Goal: Complete application form

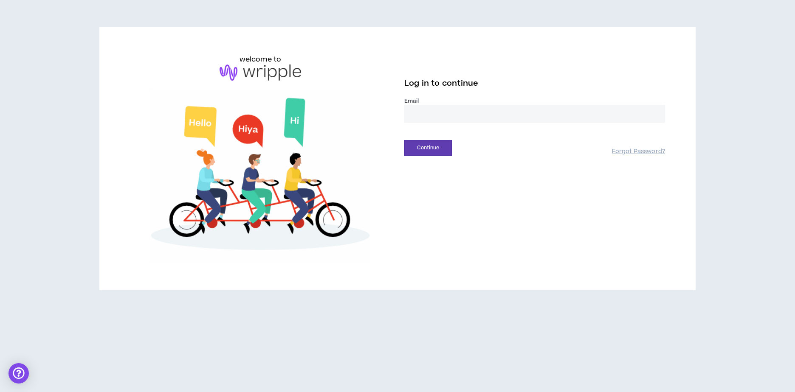
click at [415, 114] on input "email" at bounding box center [534, 114] width 261 height 18
type input "**********"
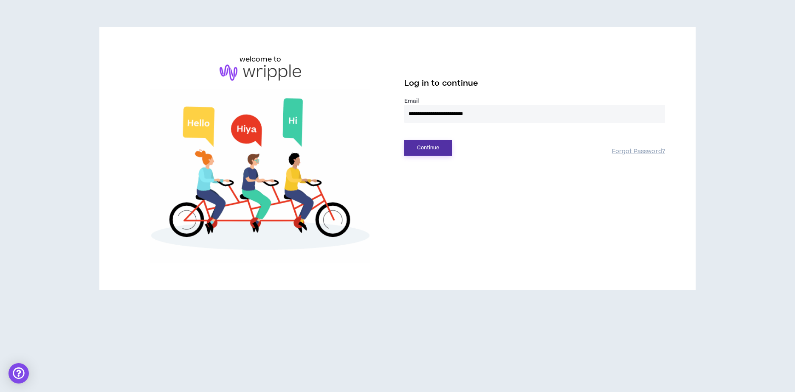
click at [430, 146] on button "Continue" at bounding box center [428, 148] width 48 height 16
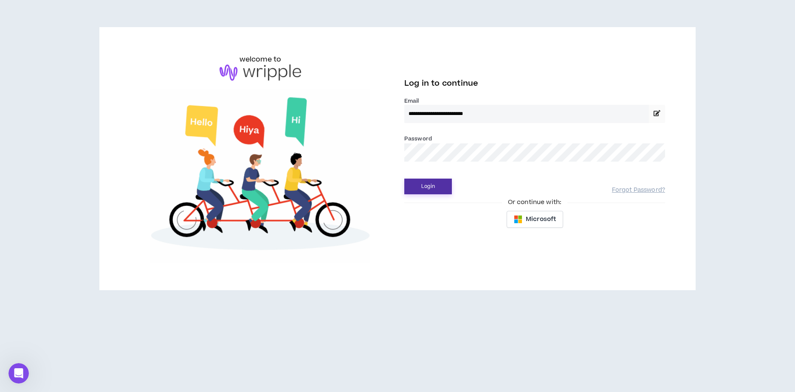
click at [431, 183] on button "Login" at bounding box center [428, 187] width 48 height 16
click at [404, 179] on button "Login" at bounding box center [428, 187] width 48 height 16
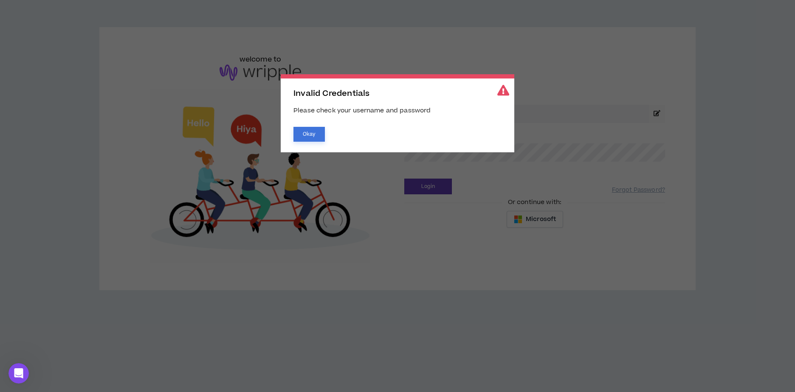
click at [309, 132] on button "Okay" at bounding box center [308, 134] width 31 height 15
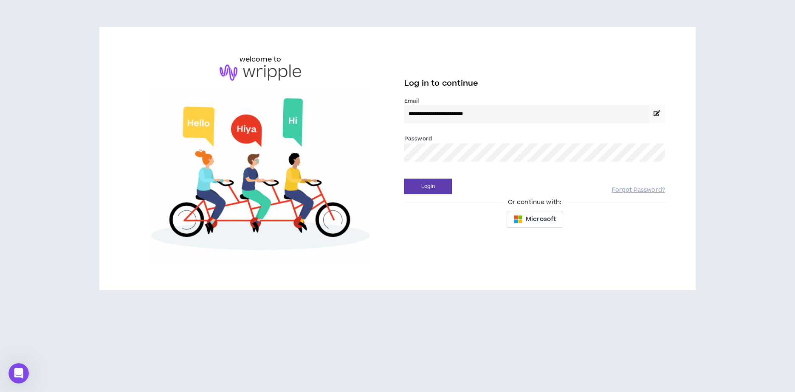
click at [392, 153] on div "**********" at bounding box center [397, 158] width 549 height 209
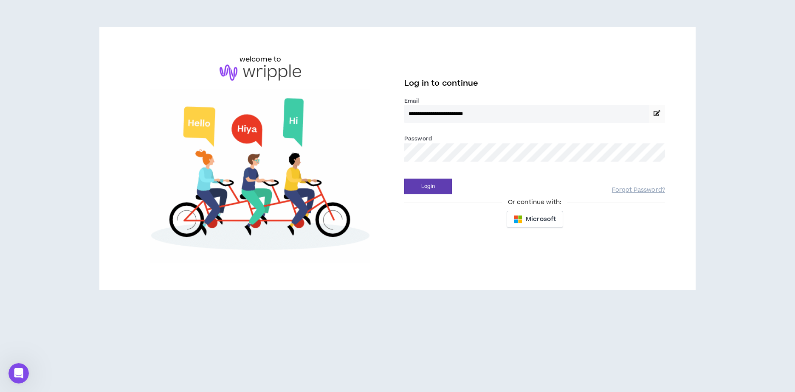
click at [404, 179] on button "Login" at bounding box center [428, 187] width 48 height 16
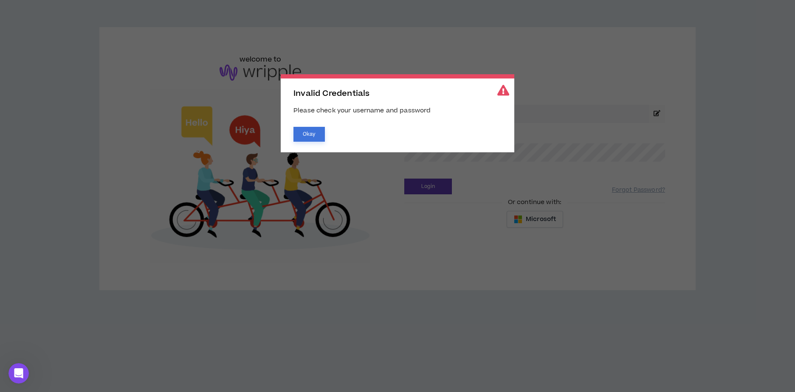
click at [307, 135] on button "Okay" at bounding box center [308, 134] width 31 height 15
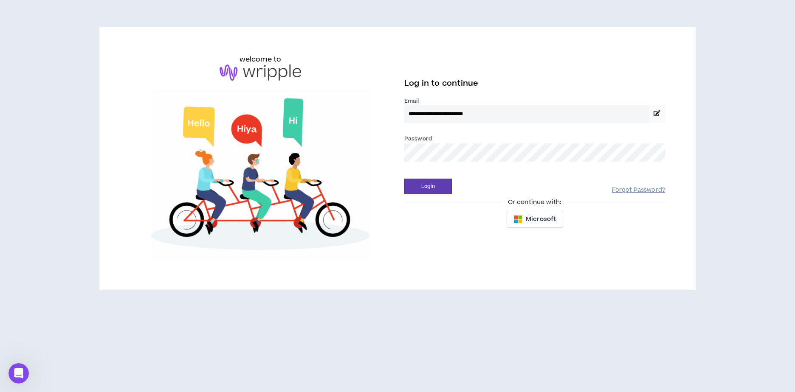
click at [632, 189] on link "Forgot Password?" at bounding box center [638, 190] width 53 height 8
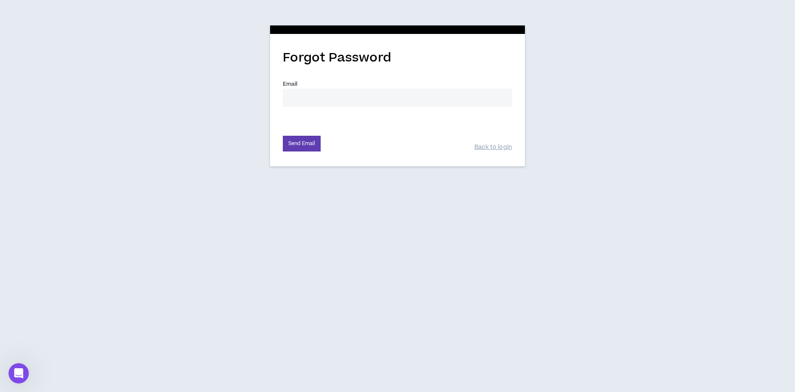
click at [316, 98] on input "Email *" at bounding box center [397, 98] width 229 height 18
type input "[PERSON_NAME][EMAIL_ADDRESS][PERSON_NAME][DOMAIN_NAME]"
click at [290, 150] on button "Send Email" at bounding box center [302, 144] width 38 height 16
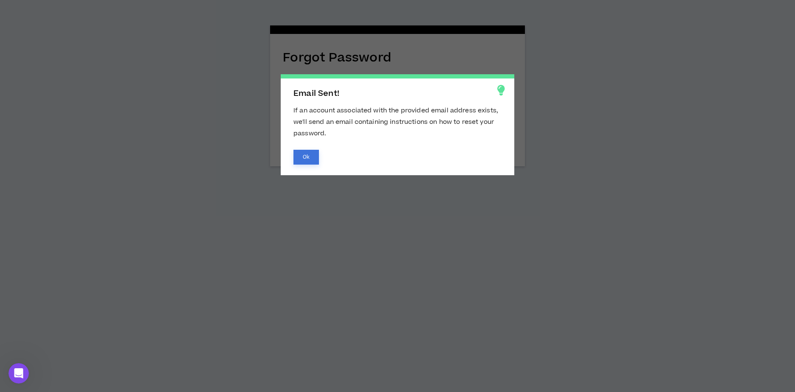
click at [307, 158] on button "Ok" at bounding box center [305, 157] width 25 height 15
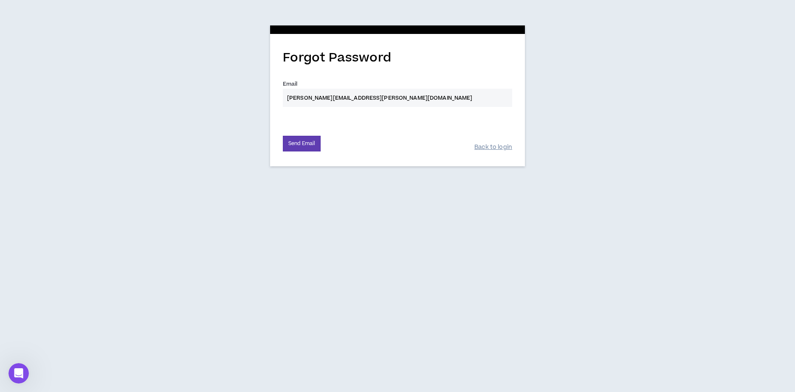
click at [489, 147] on link "Back to login" at bounding box center [493, 148] width 38 height 8
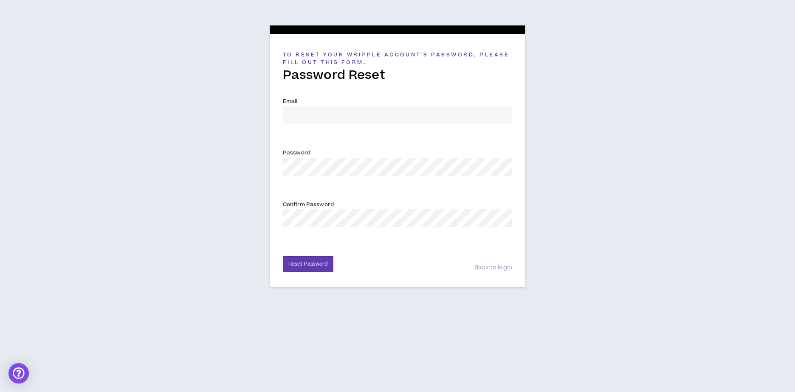
drag, startPoint x: 304, startPoint y: 110, endPoint x: 308, endPoint y: 115, distance: 5.8
click at [305, 110] on input "Email *" at bounding box center [397, 115] width 229 height 18
type input "[PERSON_NAME][EMAIL_ADDRESS][PERSON_NAME][DOMAIN_NAME]"
click at [283, 256] on button "Reset Password" at bounding box center [308, 264] width 51 height 16
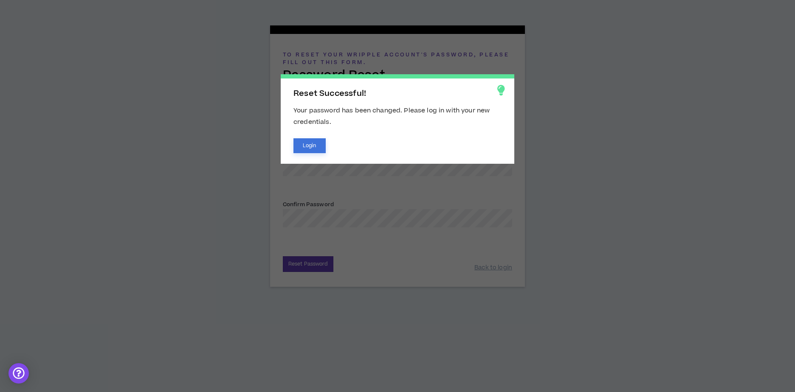
click at [312, 143] on button "Login" at bounding box center [309, 145] width 32 height 15
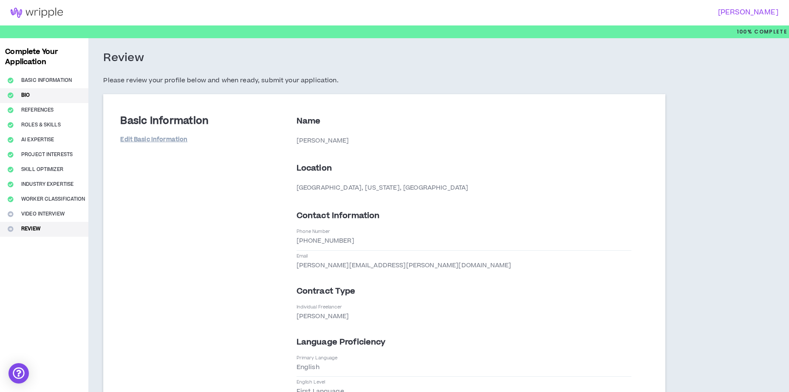
click at [28, 89] on button "Bio" at bounding box center [44, 95] width 88 height 15
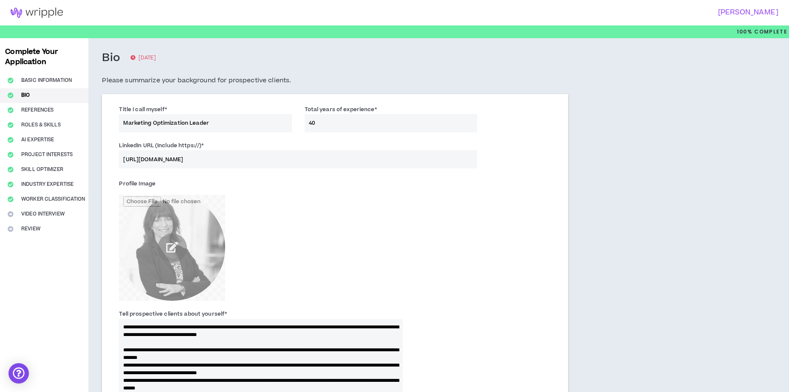
click at [43, 106] on div "Complete Your Application Basic Information Bio References Roles & Skills AI Ex…" at bounding box center [44, 365] width 88 height 654
click at [40, 107] on div "Complete Your Application Basic Information Bio References Roles & Skills AI Ex…" at bounding box center [44, 365] width 88 height 654
click at [41, 125] on div "Complete Your Application Basic Information Bio References Roles & Skills AI Ex…" at bounding box center [44, 365] width 88 height 654
click at [28, 111] on div "Complete Your Application Basic Information Bio References Roles & Skills AI Ex…" at bounding box center [44, 365] width 88 height 654
drag, startPoint x: 30, startPoint y: 193, endPoint x: 26, endPoint y: 211, distance: 17.8
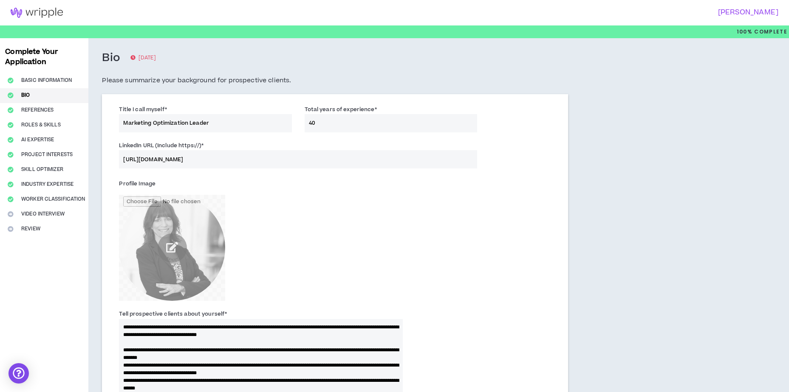
click at [30, 193] on div "Complete Your Application Basic Information Bio References Roles & Skills AI Ex…" at bounding box center [44, 365] width 88 height 654
click at [28, 212] on div "Complete Your Application Basic Information Bio References Roles & Skills AI Ex…" at bounding box center [44, 365] width 88 height 654
click at [25, 230] on div "Complete Your Application Basic Information Bio References Roles & Skills AI Ex…" at bounding box center [44, 365] width 88 height 654
drag, startPoint x: 313, startPoint y: 84, endPoint x: 318, endPoint y: 96, distance: 13.5
click at [318, 96] on div "Bio 50 days ago Please summarize your background for prospective clients. Title…" at bounding box center [334, 365] width 493 height 654
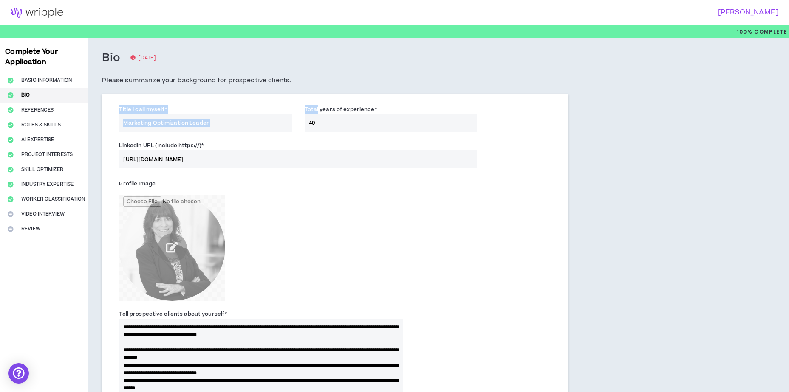
scroll to position [255, 0]
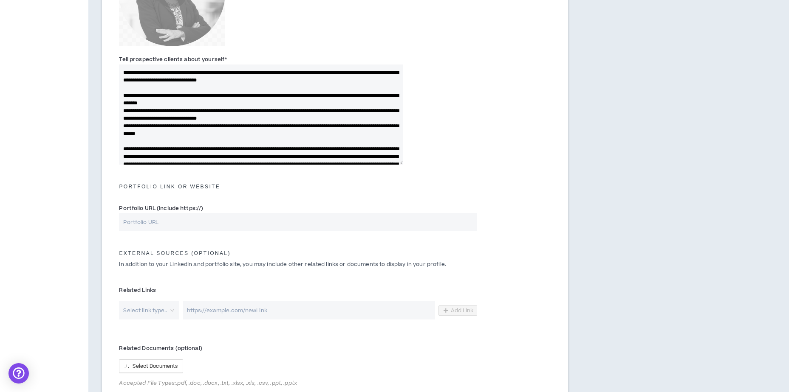
click at [339, 132] on textarea "Tell prospective clients about yourself *" at bounding box center [261, 115] width 284 height 100
